Goal: Information Seeking & Learning: Learn about a topic

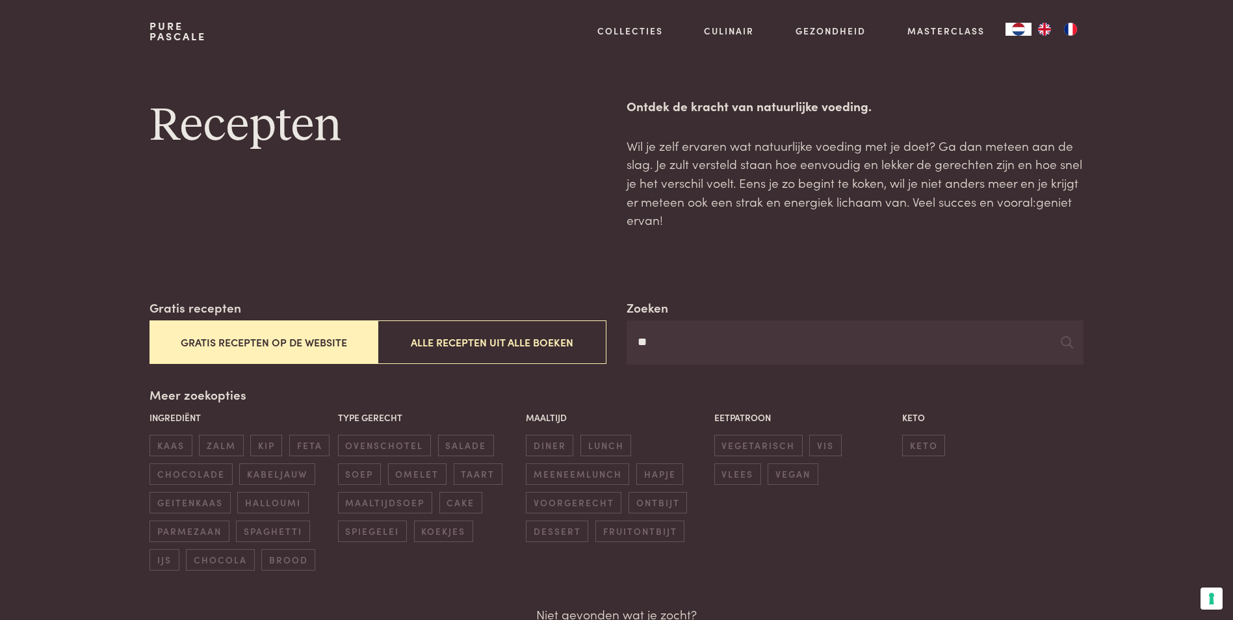
type input "*"
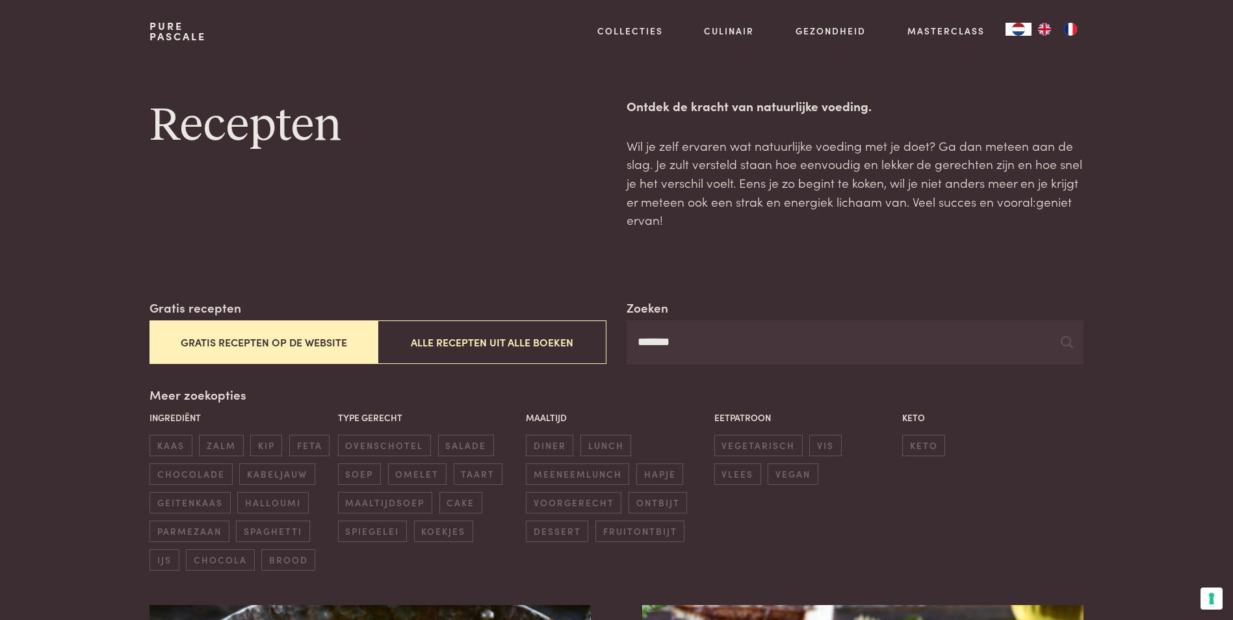
type input "*******"
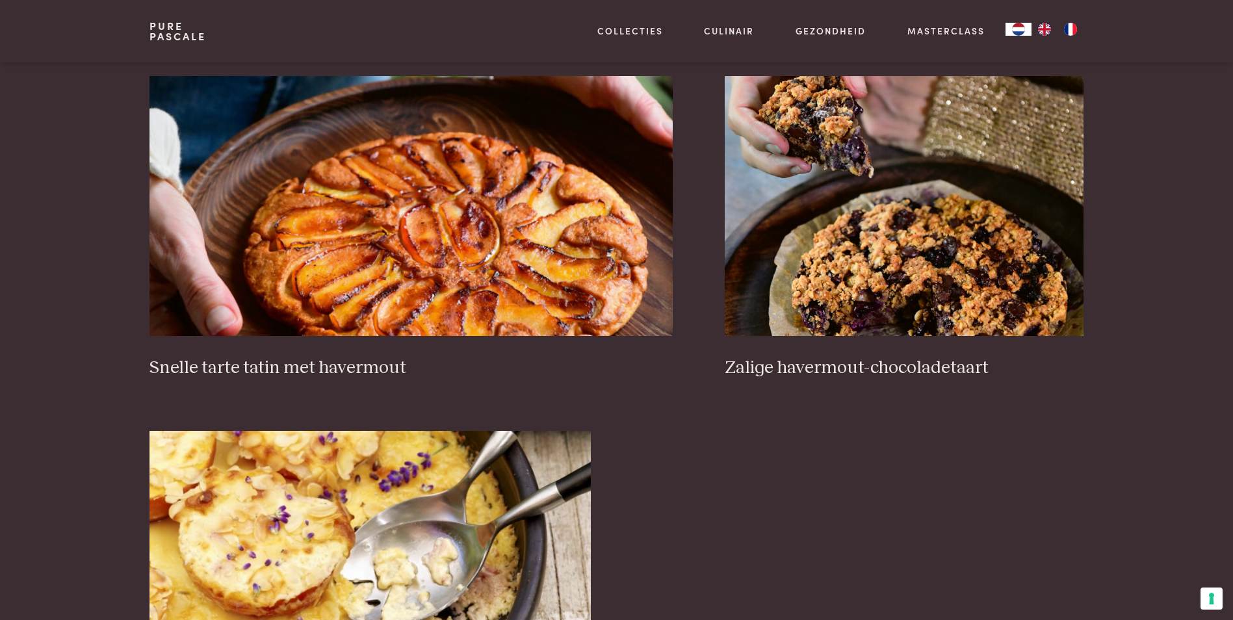
scroll to position [1227, 0]
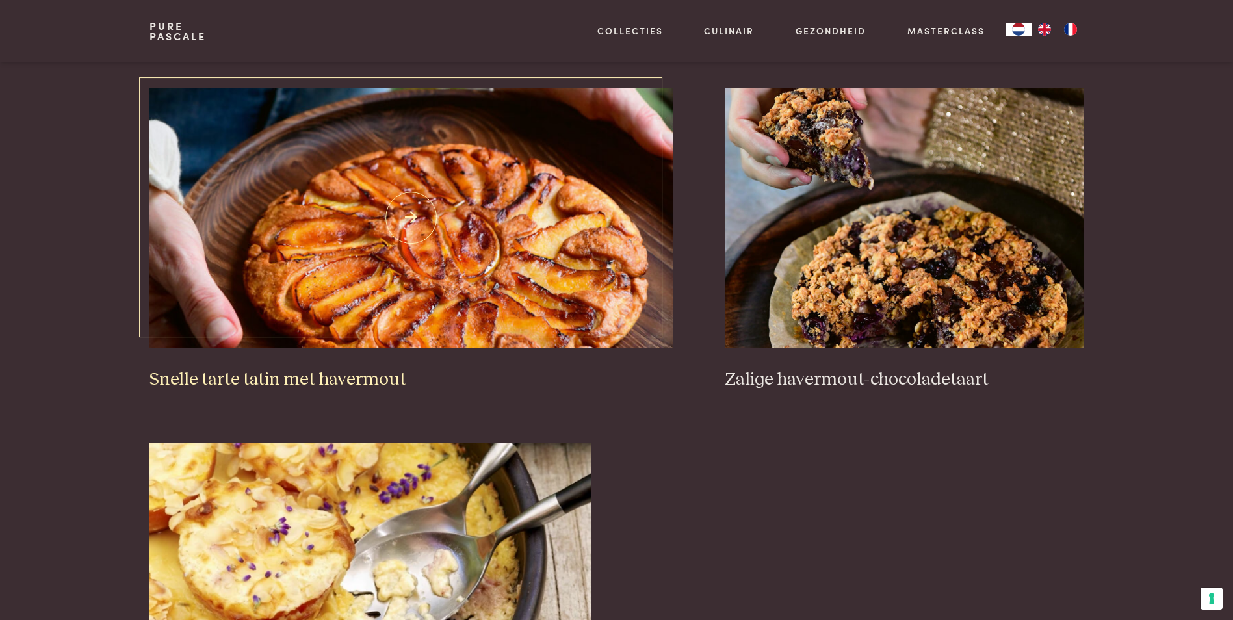
click at [354, 377] on h3 "Snelle tarte tatin met havermout" at bounding box center [410, 380] width 523 height 23
